Goal: Use online tool/utility: Utilize a website feature to perform a specific function

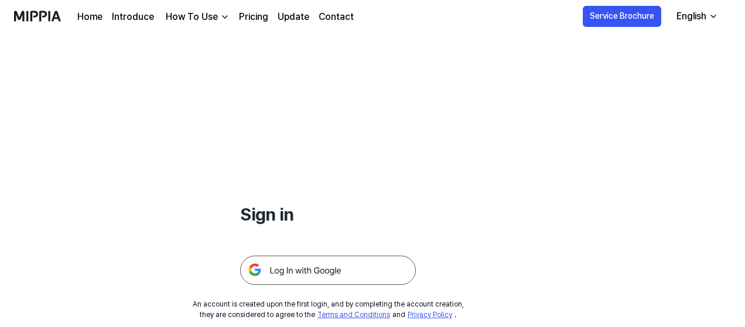
click at [319, 267] on img at bounding box center [328, 270] width 176 height 29
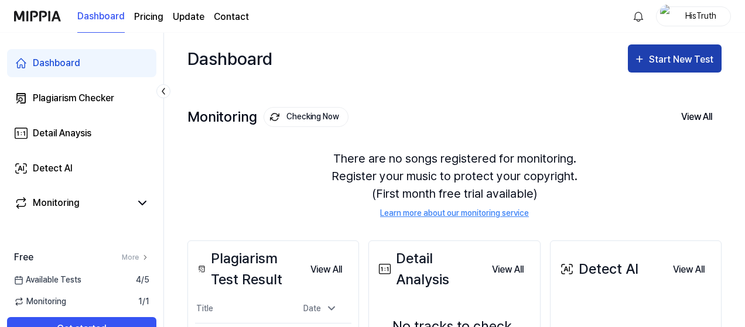
click at [670, 52] on div "Start New Test" at bounding box center [682, 59] width 67 height 15
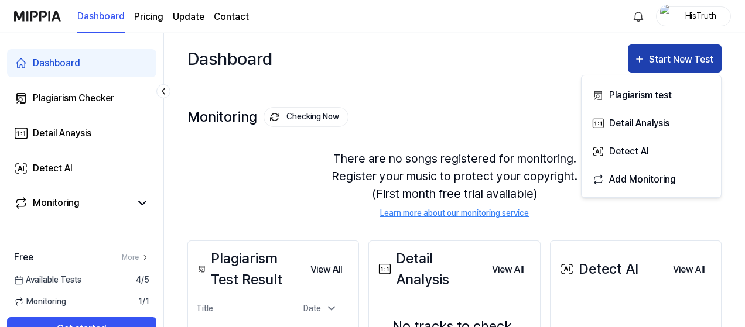
click at [667, 53] on div "Start New Test" at bounding box center [682, 59] width 67 height 15
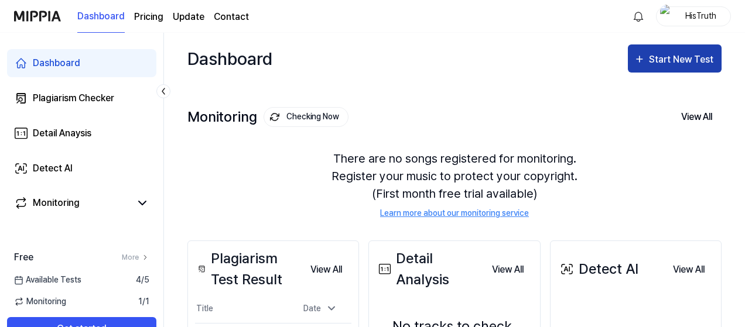
click at [665, 53] on div "Start New Test" at bounding box center [682, 59] width 67 height 15
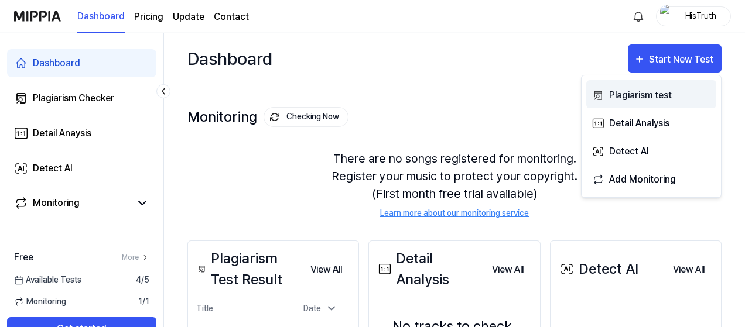
click at [634, 95] on div "Plagiarism test" at bounding box center [660, 95] width 102 height 15
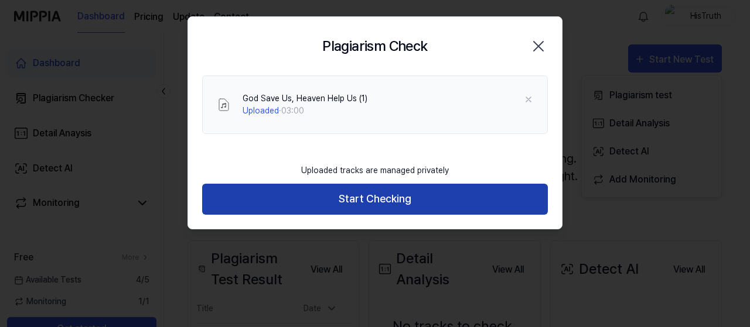
click at [408, 202] on button "Start Checking" at bounding box center [375, 199] width 346 height 31
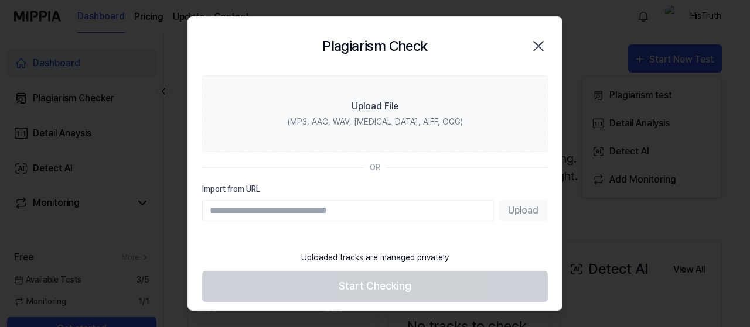
click at [590, 25] on div at bounding box center [375, 163] width 750 height 327
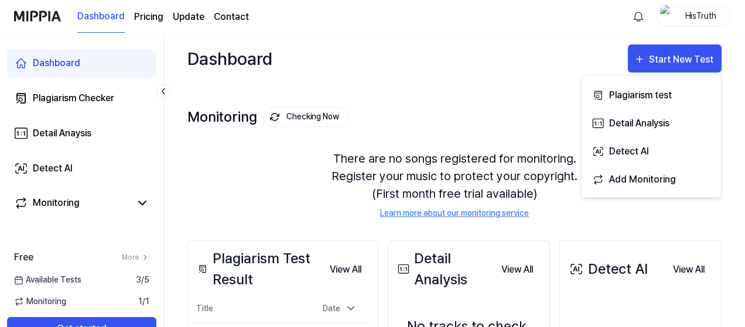
scroll to position [117, 0]
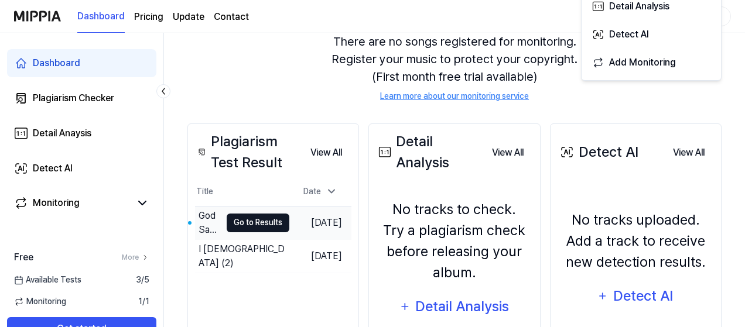
click at [249, 218] on button "Go to Results" at bounding box center [258, 223] width 63 height 19
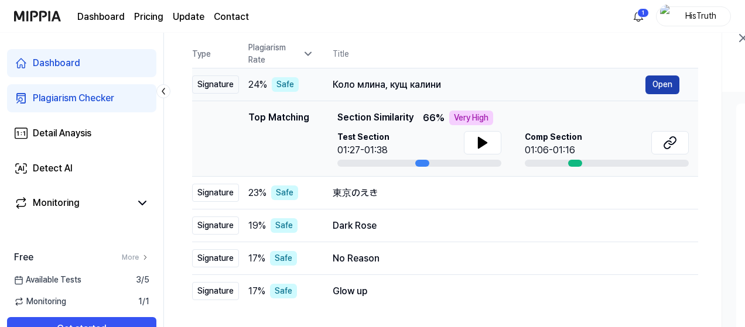
click at [650, 81] on button "Open" at bounding box center [662, 85] width 34 height 19
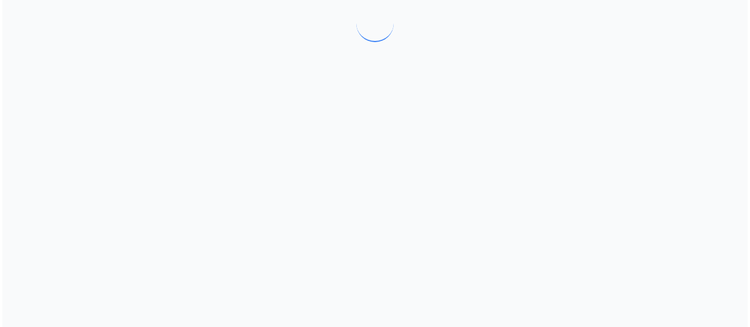
scroll to position [0, 0]
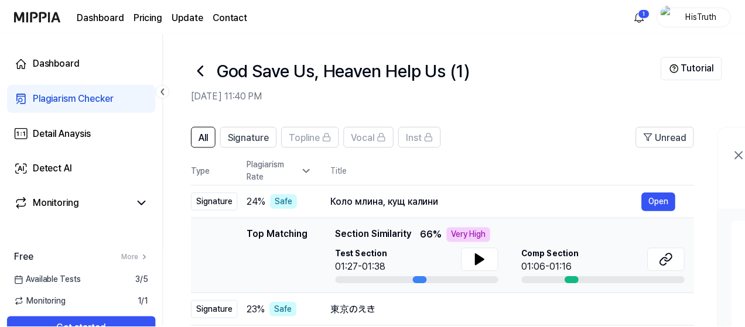
scroll to position [117, 0]
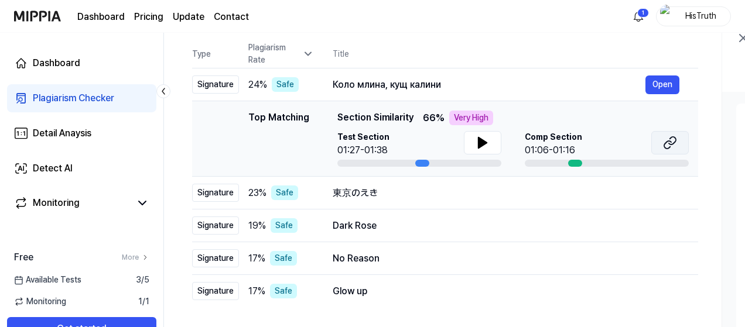
click at [667, 140] on icon at bounding box center [670, 143] width 14 height 14
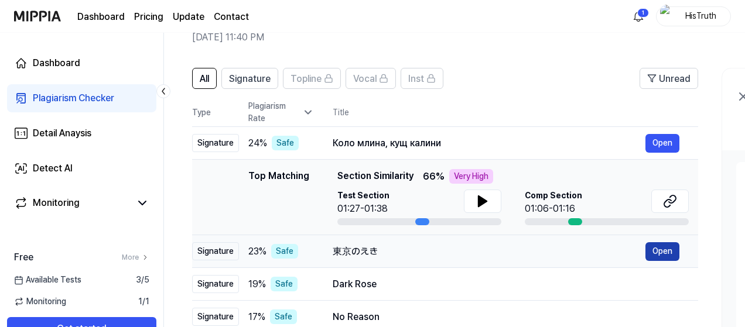
click at [662, 247] on button "Open" at bounding box center [662, 251] width 34 height 19
click at [454, 248] on div "東京のえき" at bounding box center [489, 252] width 313 height 14
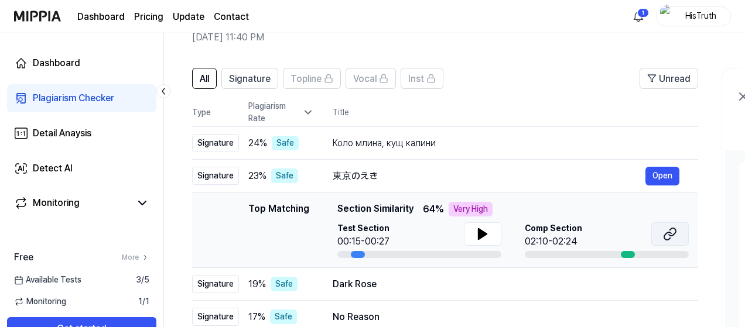
click at [671, 235] on icon at bounding box center [670, 234] width 14 height 14
